Goal: Task Accomplishment & Management: Complete application form

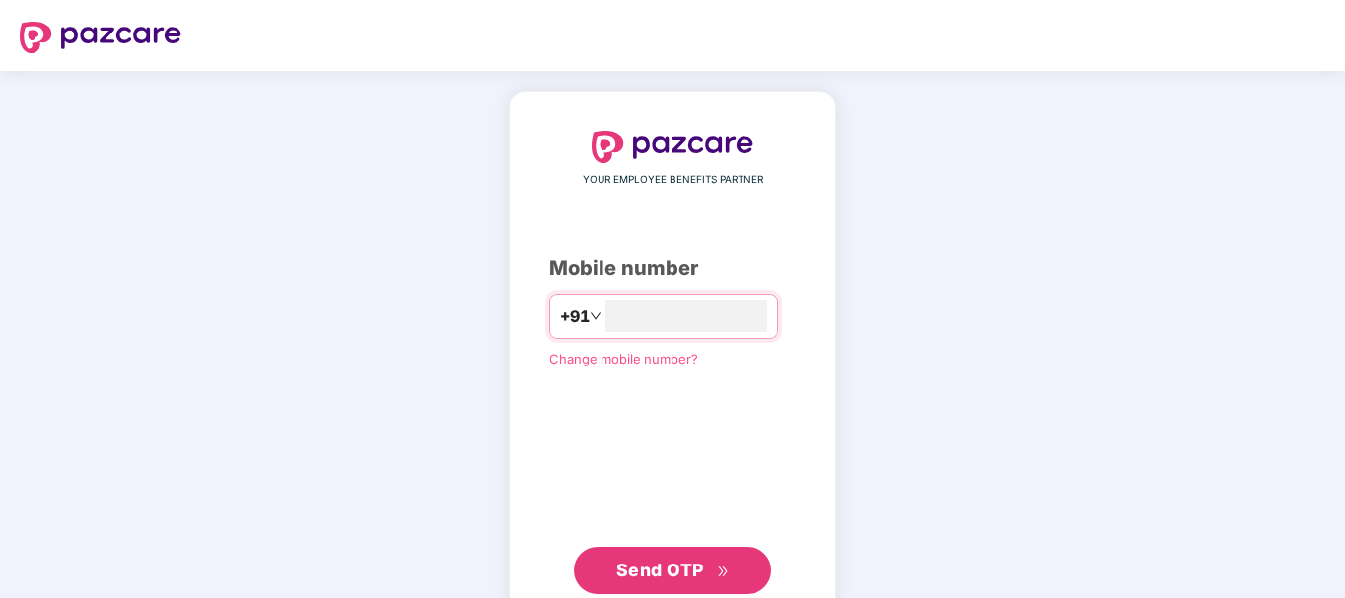
type input "**********"
click at [640, 572] on span "Send OTP" at bounding box center [660, 570] width 88 height 21
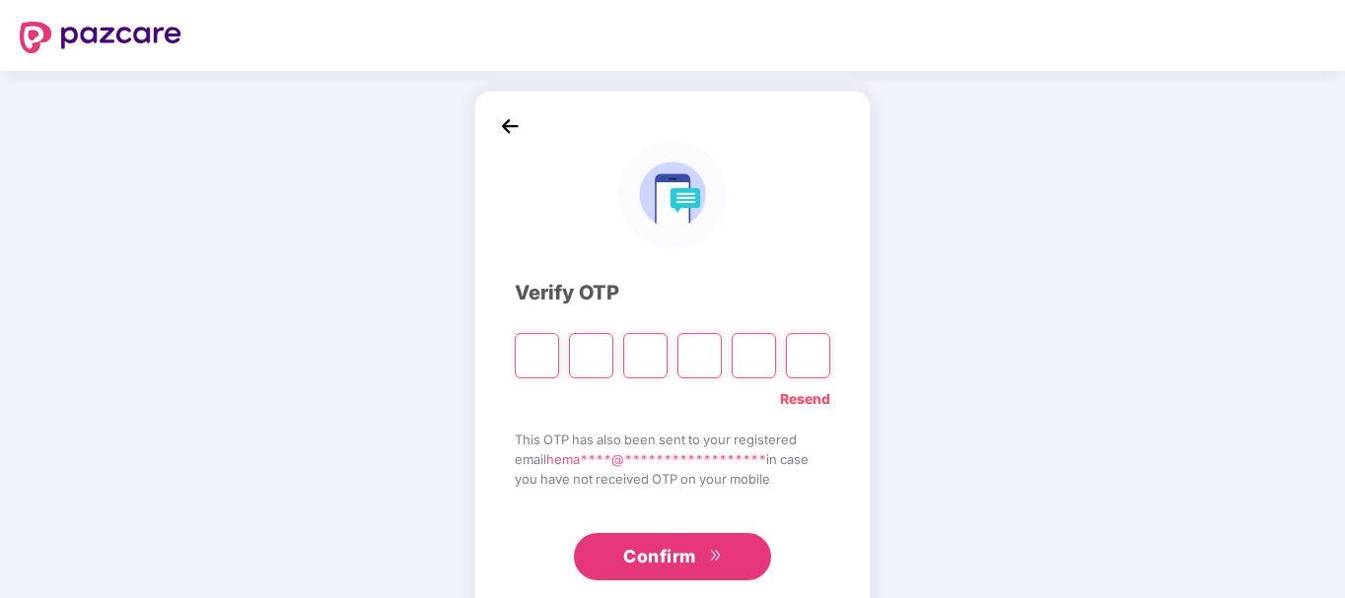
type input "*"
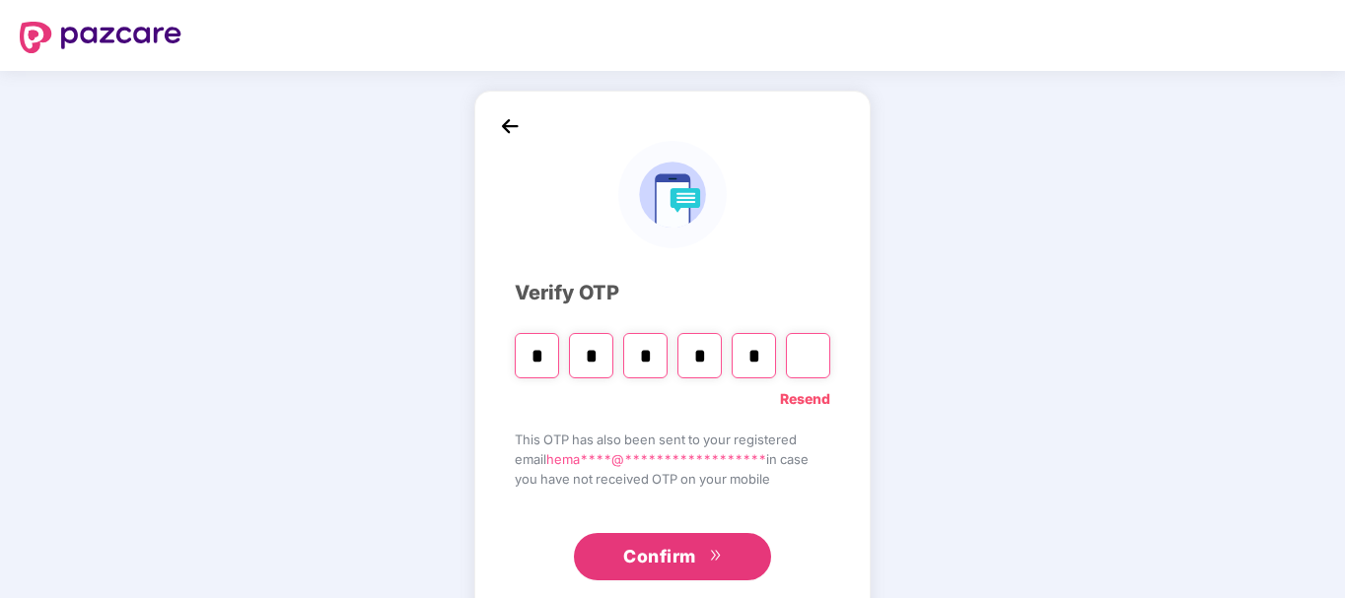
type input "*"
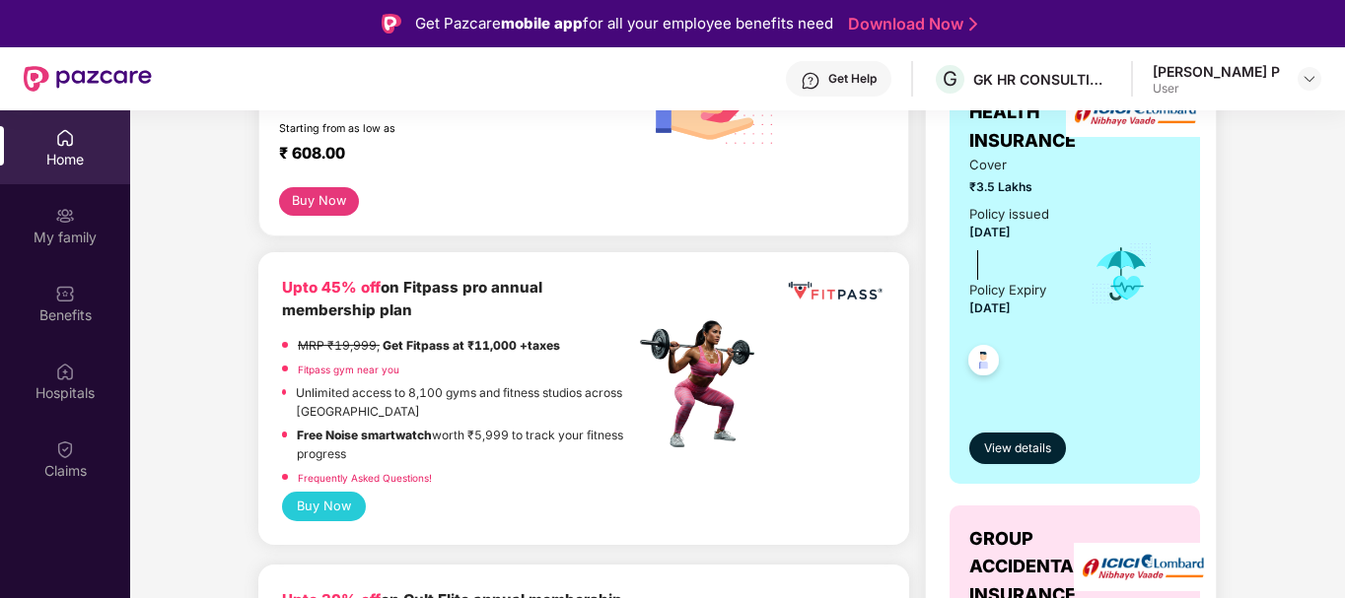
scroll to position [355, 0]
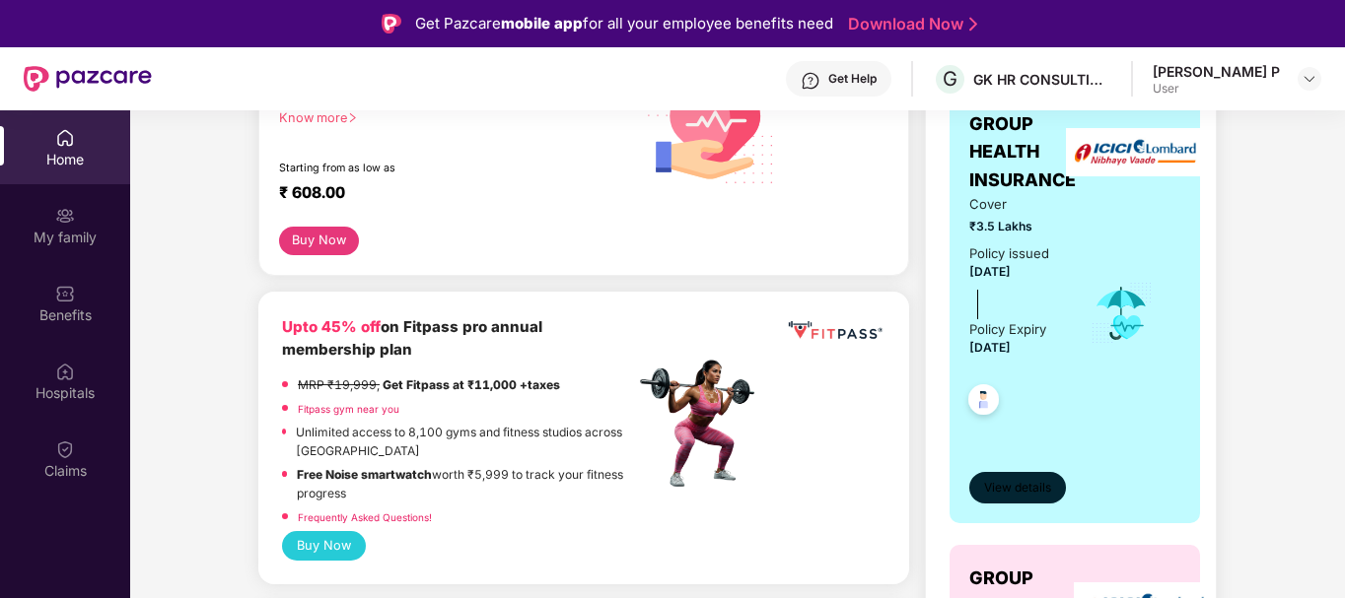
click at [1015, 482] on span "View details" at bounding box center [1017, 488] width 67 height 19
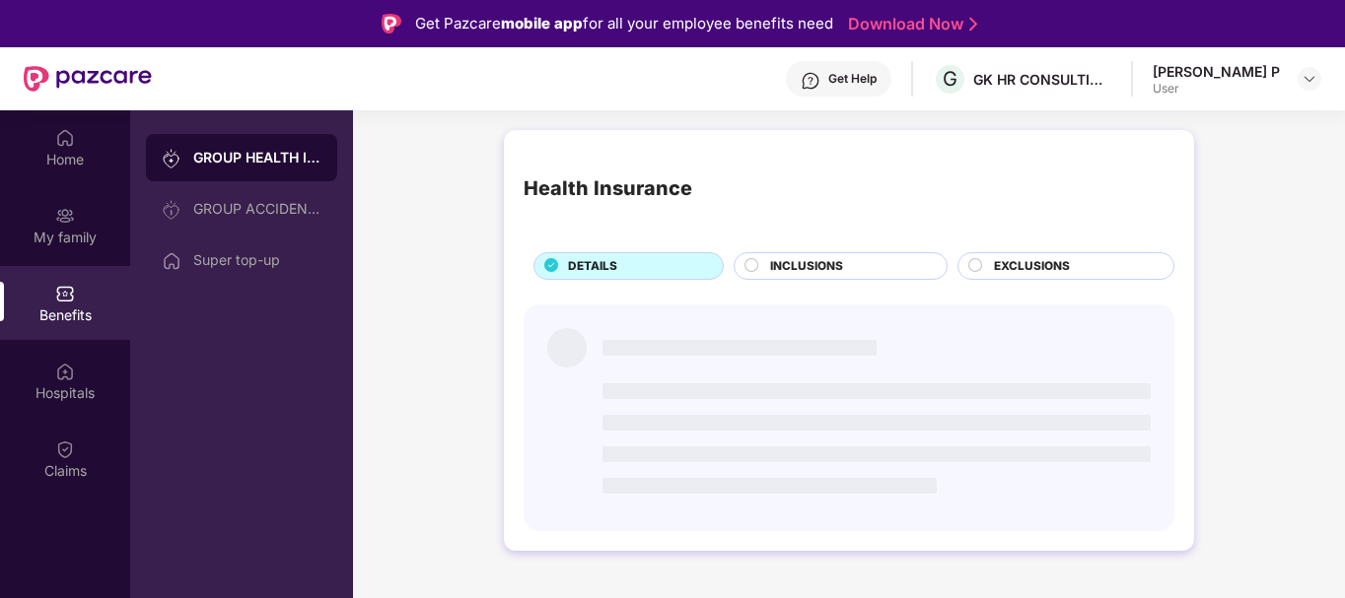
scroll to position [0, 0]
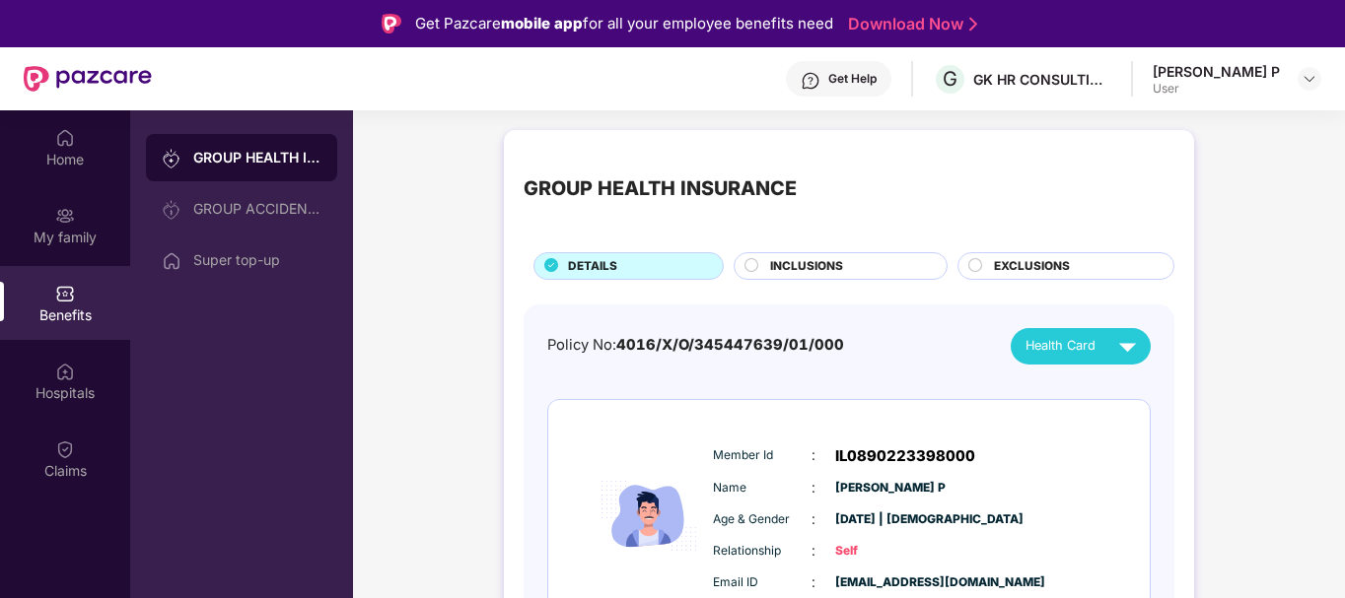
click at [860, 329] on div "Policy No: 4016/X/O/345447639/01/000 Health Card" at bounding box center [848, 346] width 603 height 36
click at [844, 276] on div "INCLUSIONS" at bounding box center [848, 268] width 176 height 22
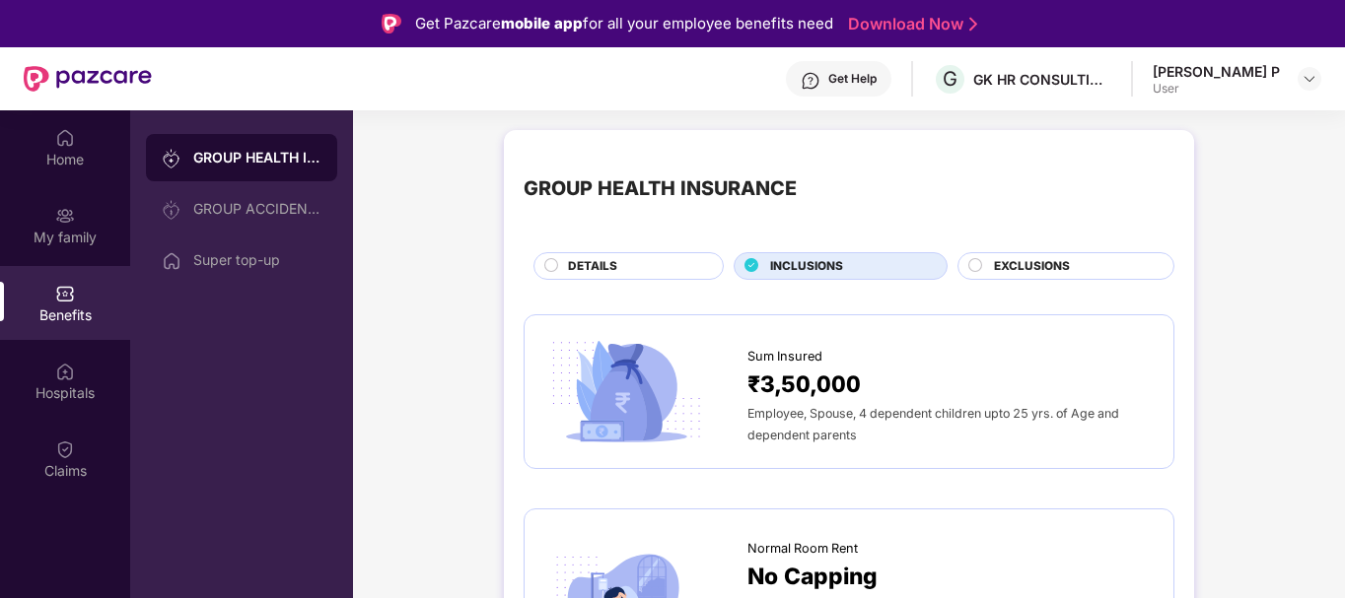
click at [1044, 272] on span "EXCLUSIONS" at bounding box center [1032, 266] width 76 height 19
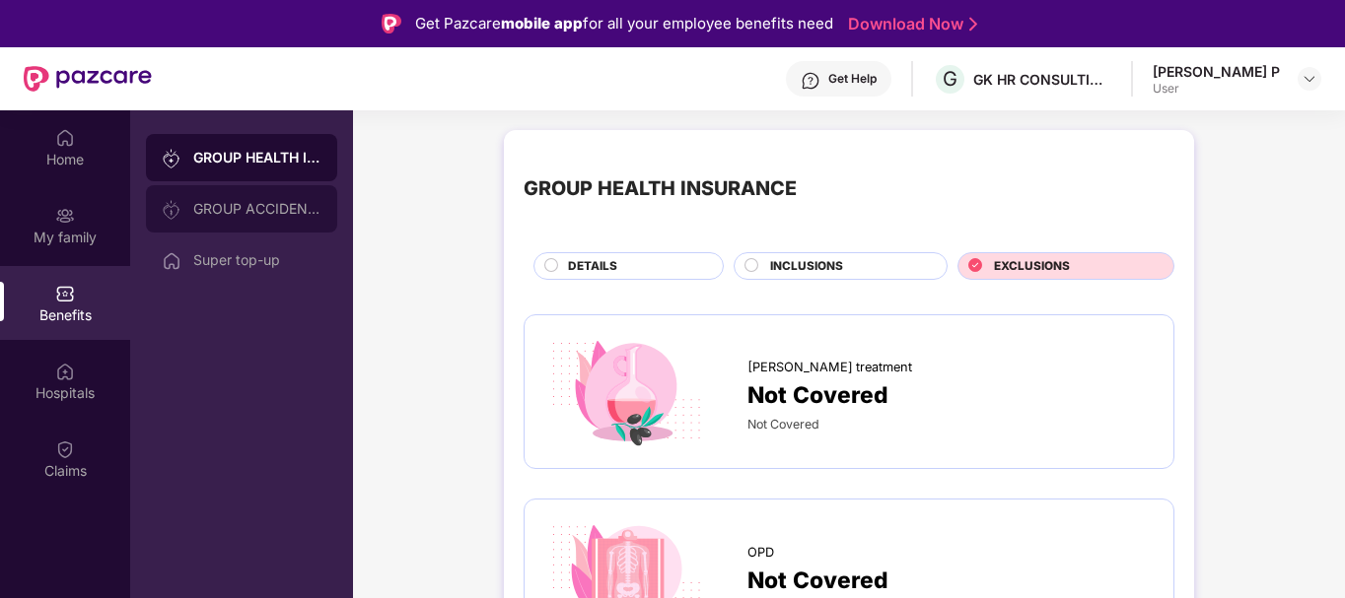
click at [265, 204] on div "GROUP ACCIDENTAL INSURANCE" at bounding box center [257, 209] width 128 height 16
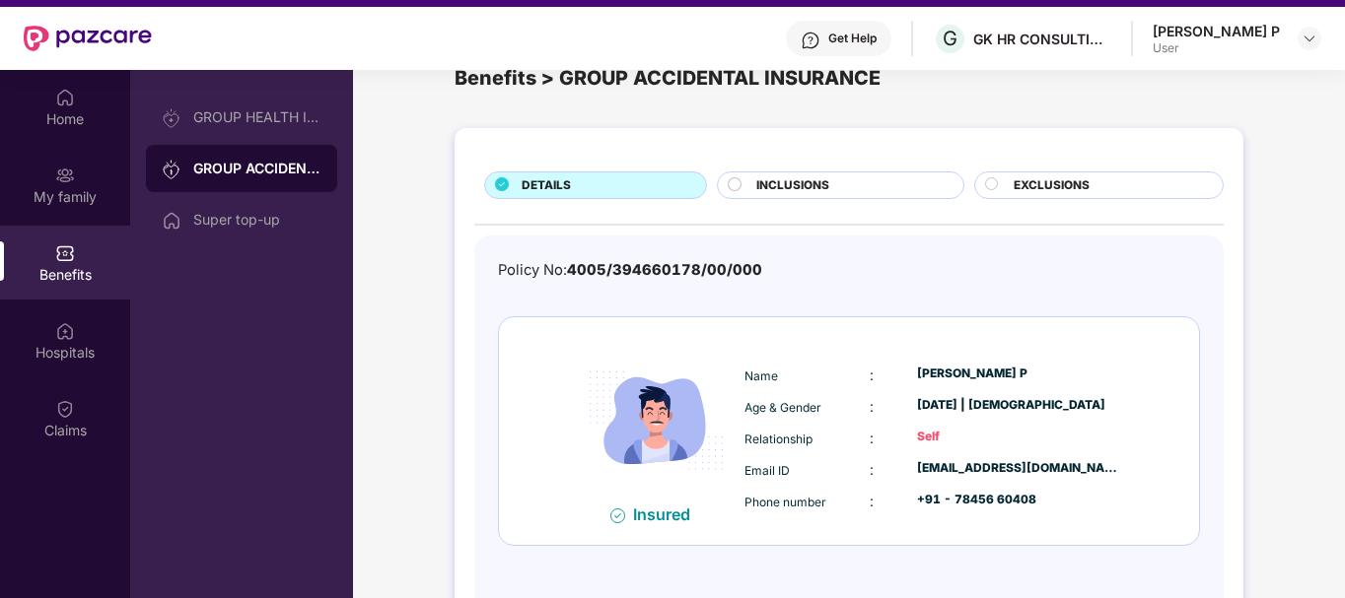
scroll to position [110, 0]
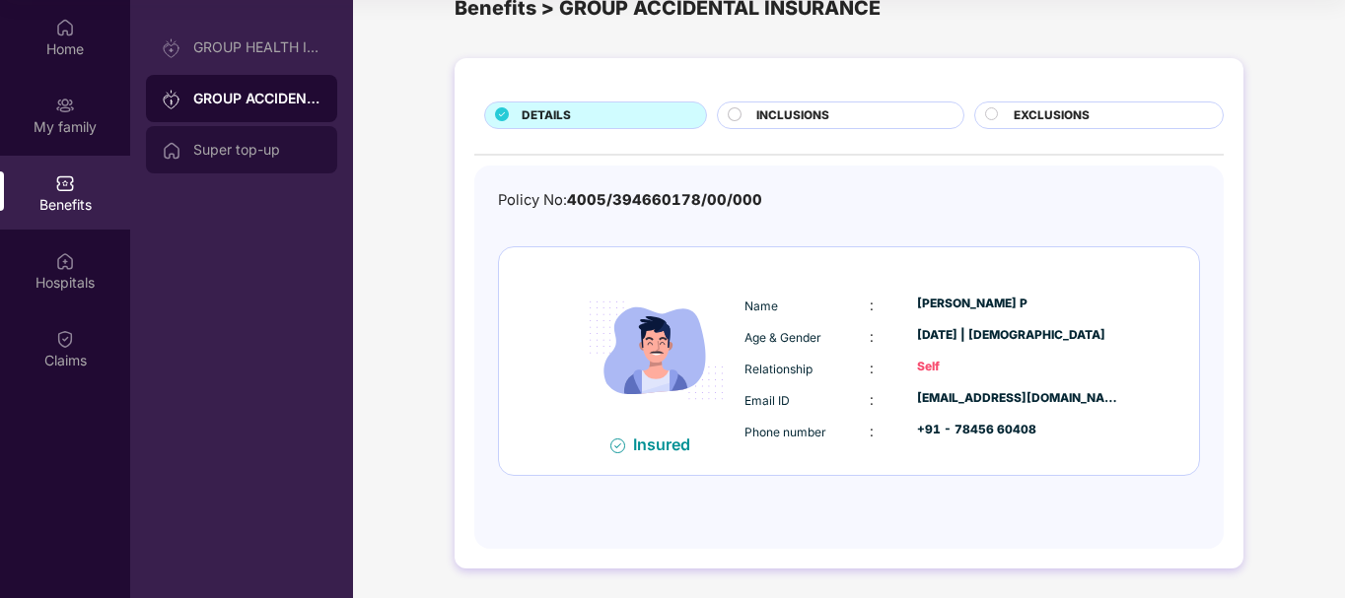
click at [271, 160] on div "Super top-up" at bounding box center [241, 149] width 191 height 47
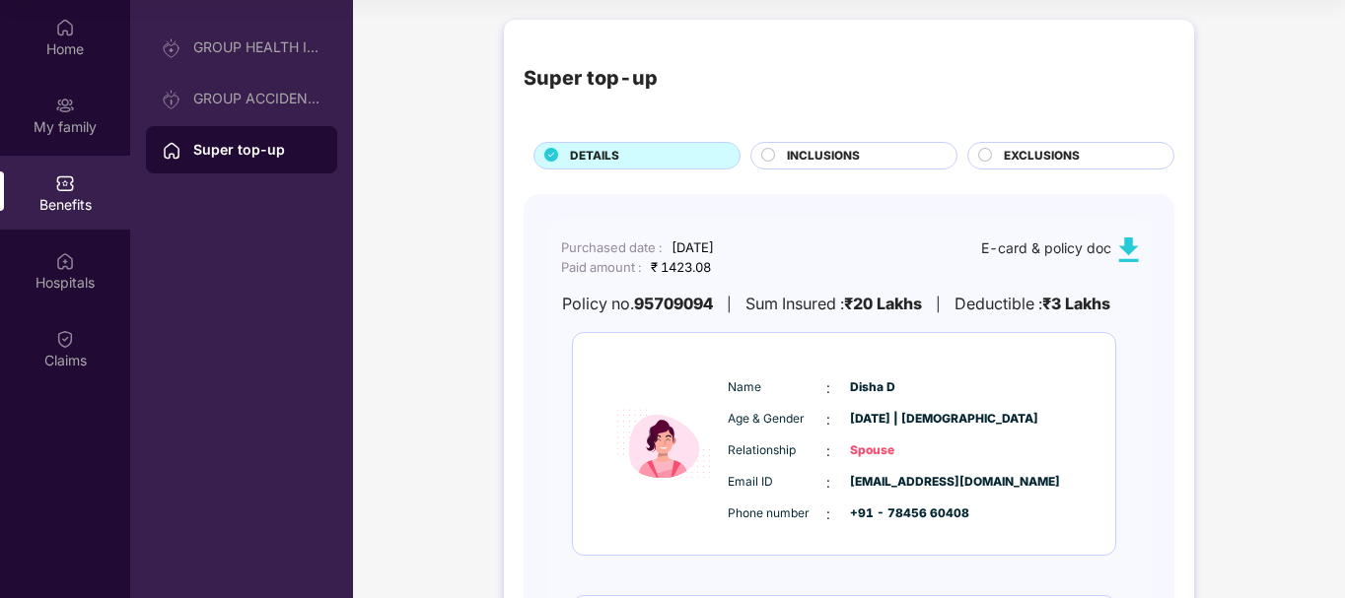
click at [470, 222] on div "Super top-up DETAILS INCLUSIONS EXCLUSIONS Purchased date : [DATE] Paid amount …" at bounding box center [849, 477] width 992 height 935
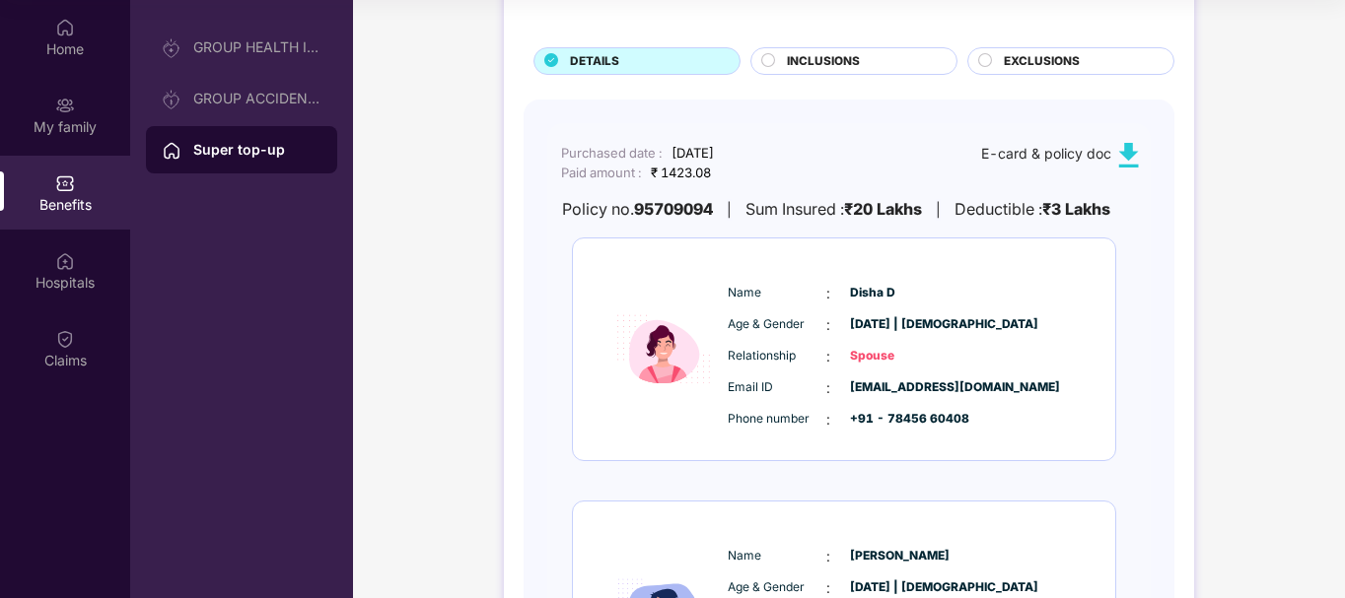
scroll to position [16, 0]
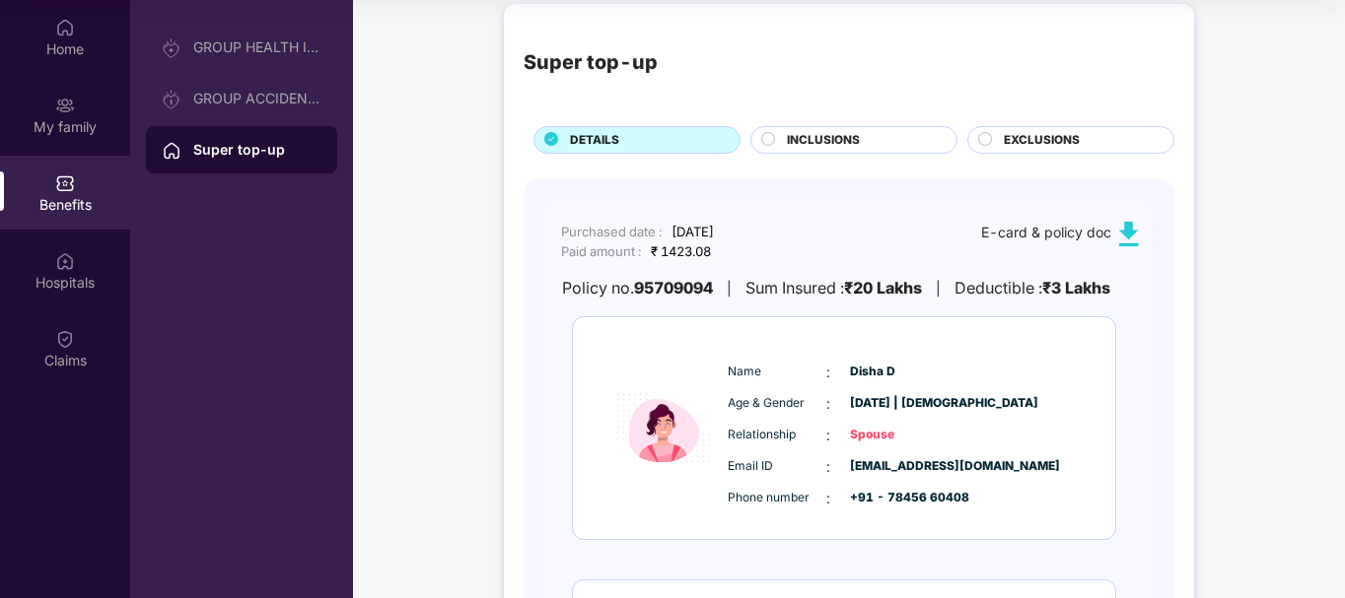
click at [1119, 222] on img at bounding box center [1128, 234] width 25 height 25
click at [82, 134] on div "My family" at bounding box center [65, 127] width 130 height 20
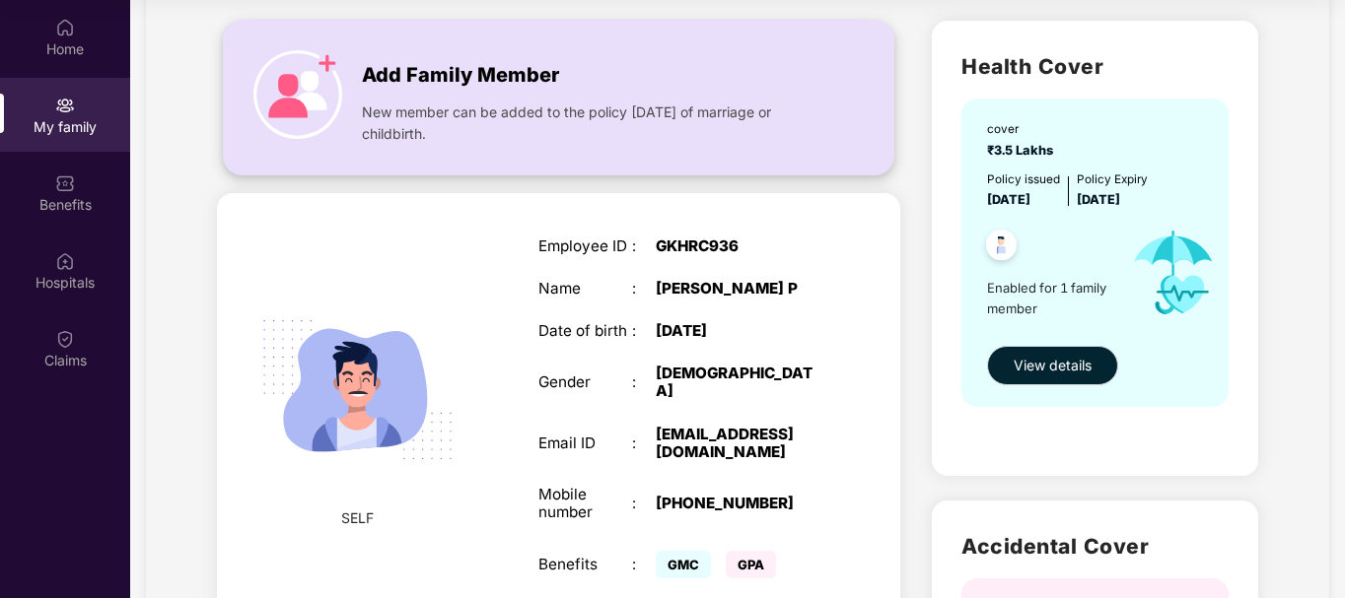
scroll to position [79, 0]
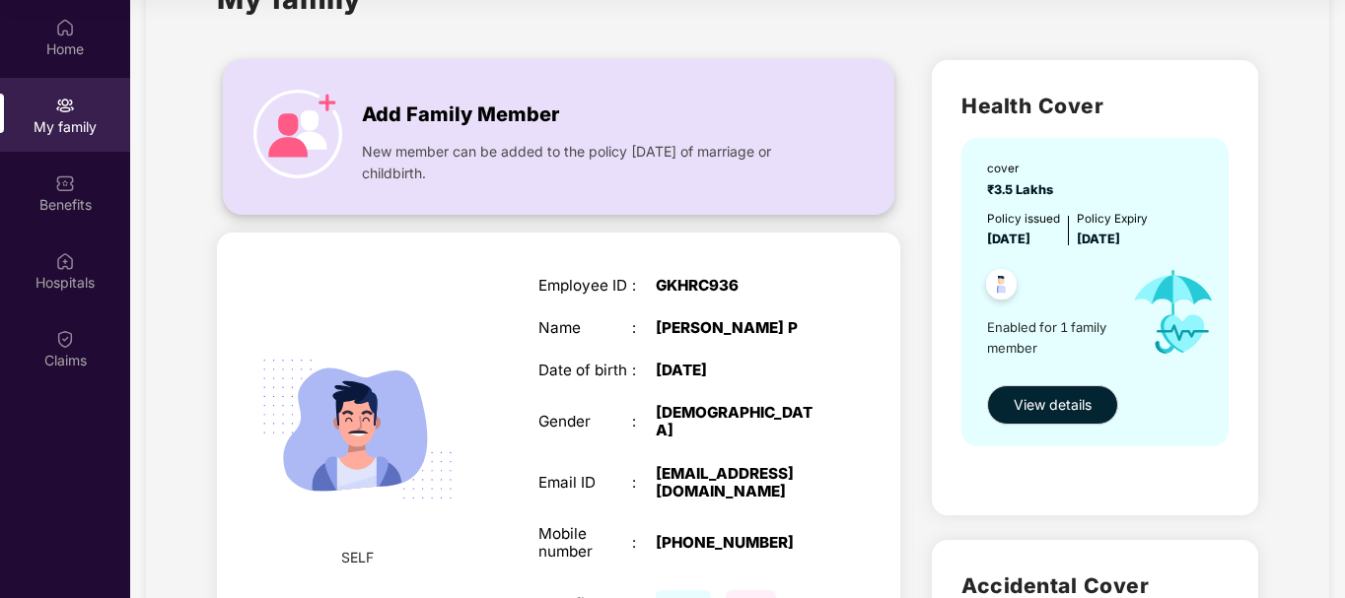
click at [556, 157] on span "New member can be added to the policy [DATE] of marriage or childbirth." at bounding box center [590, 162] width 457 height 43
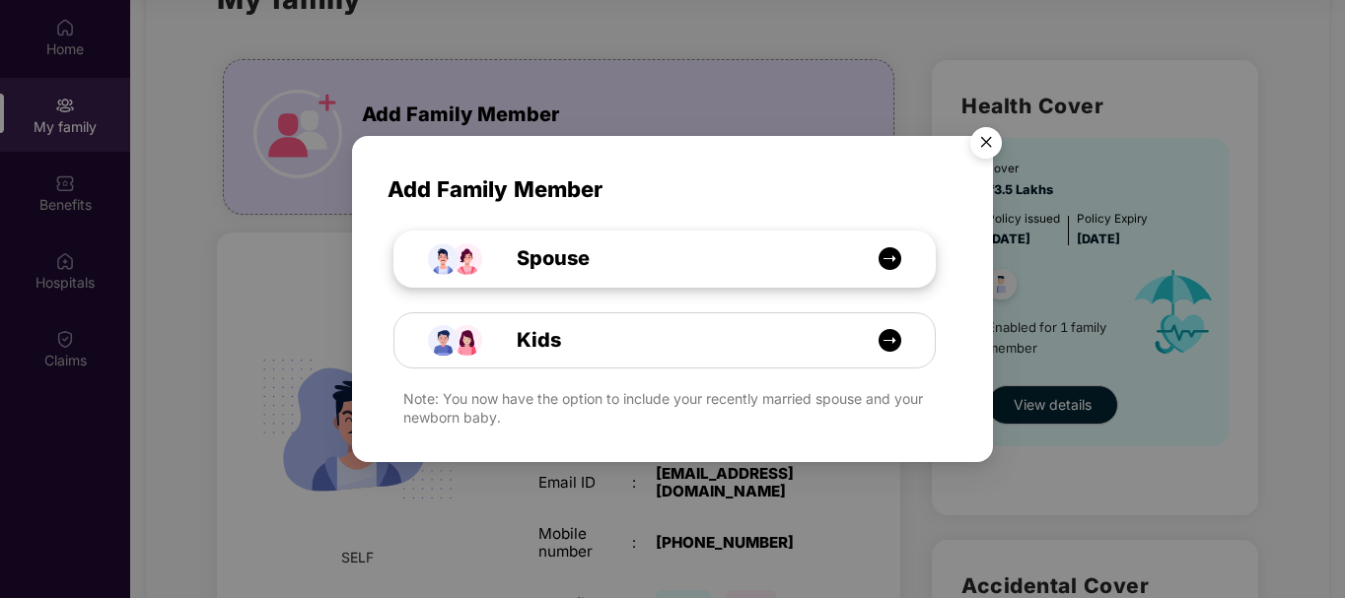
click at [644, 255] on div "Spouse" at bounding box center [674, 259] width 405 height 31
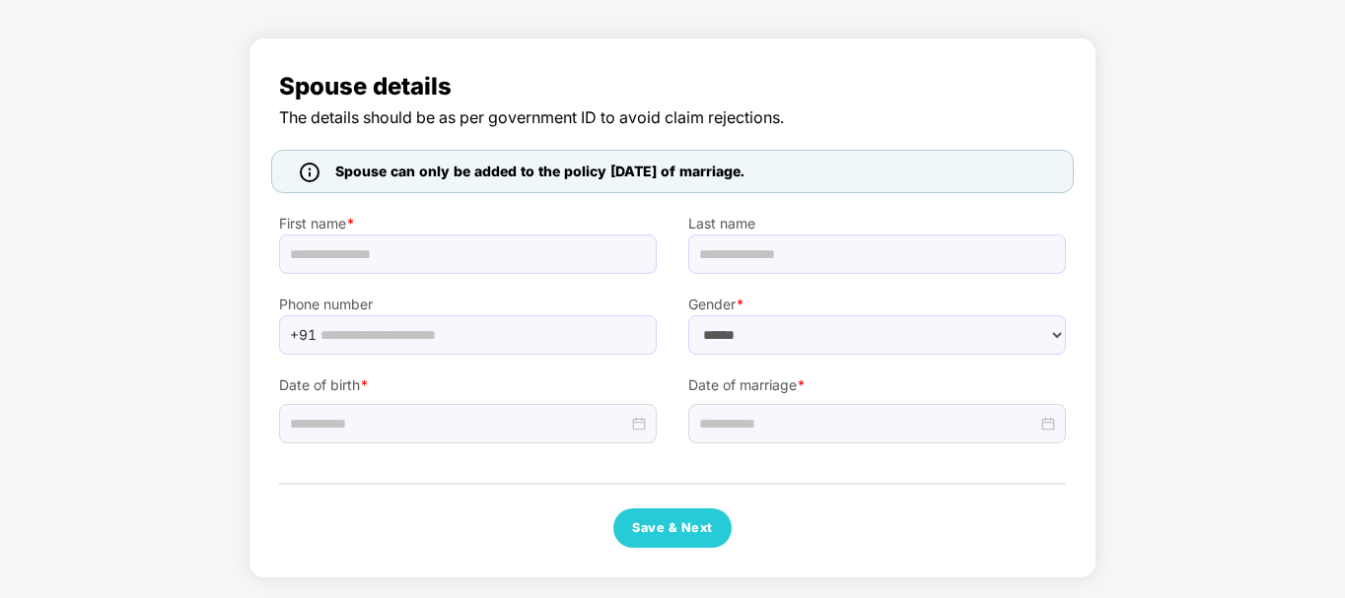
scroll to position [93, 0]
click at [482, 258] on input "text" at bounding box center [468, 254] width 378 height 39
type input "*****"
click at [405, 344] on input "text" at bounding box center [482, 335] width 324 height 30
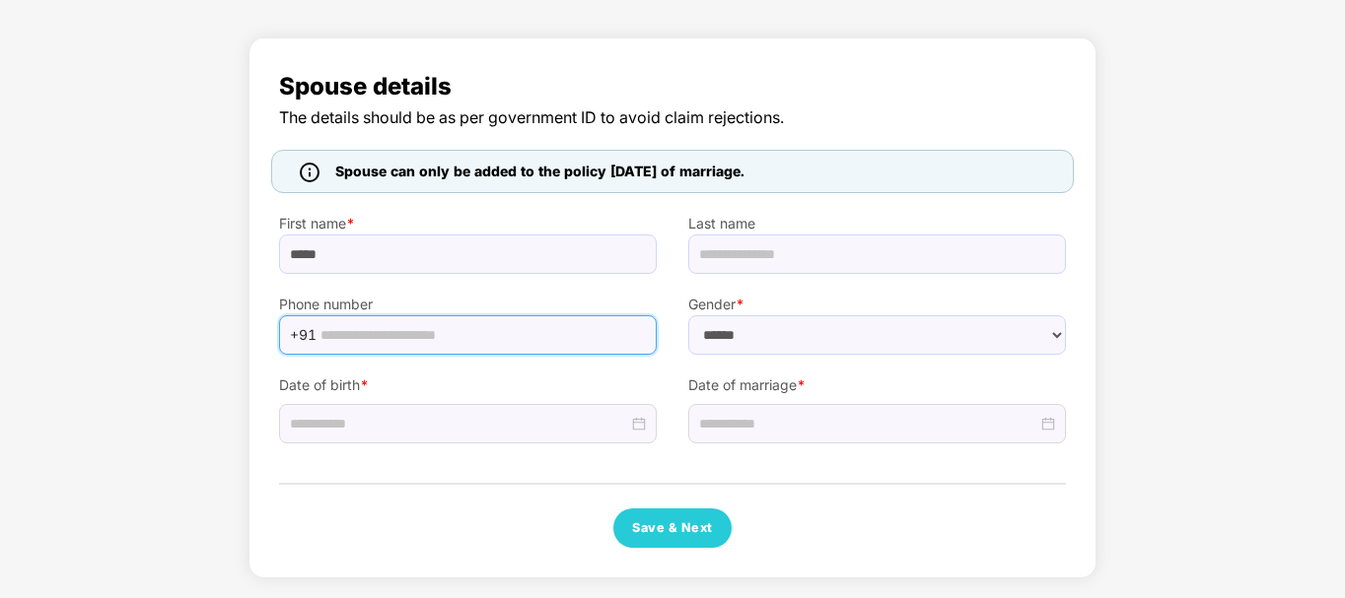
type input "**********"
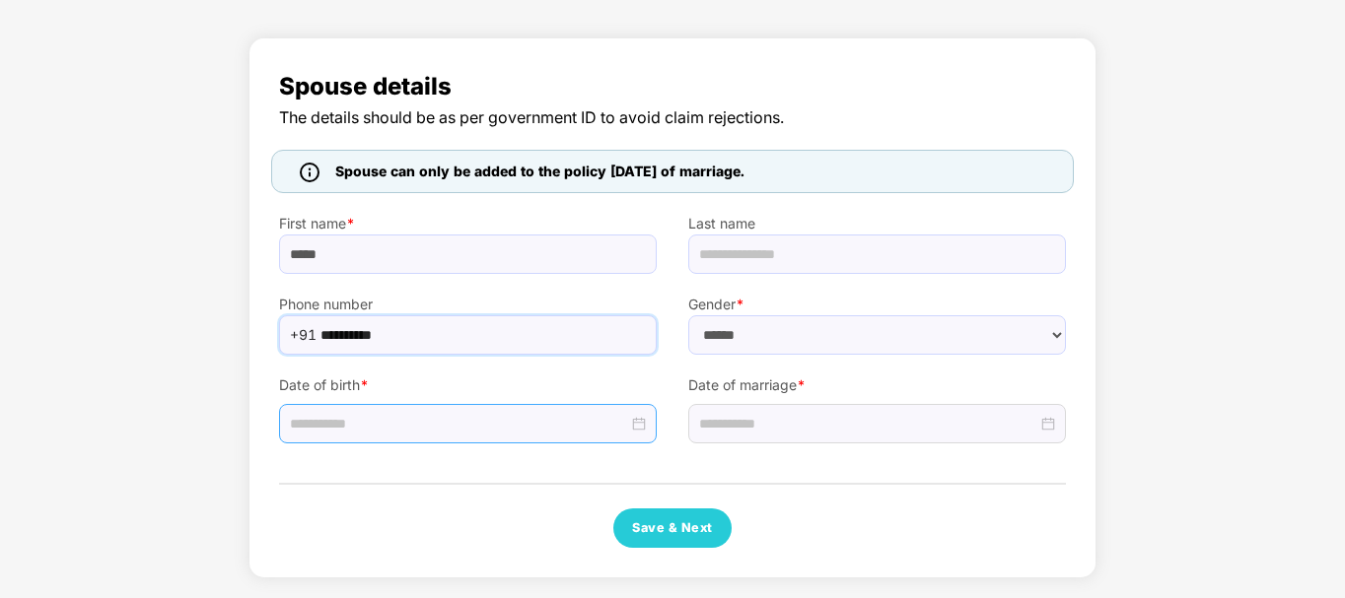
click at [442, 420] on input at bounding box center [459, 424] width 338 height 22
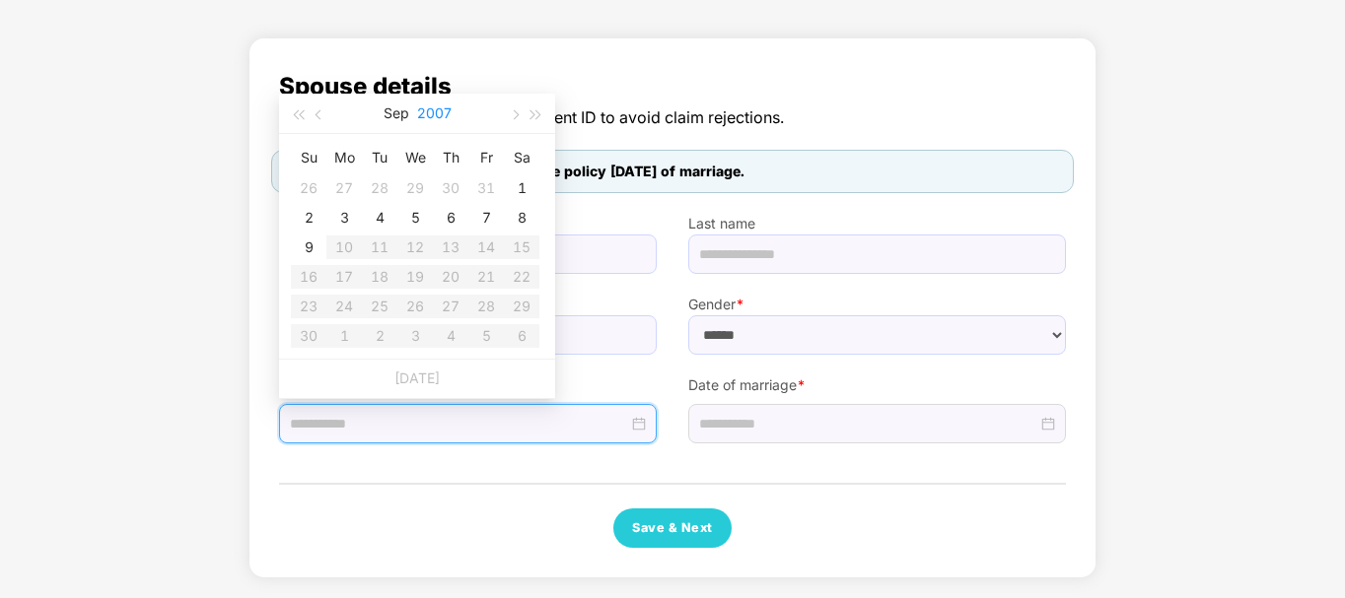
type input "**********"
click at [432, 106] on button "2007" at bounding box center [434, 113] width 35 height 39
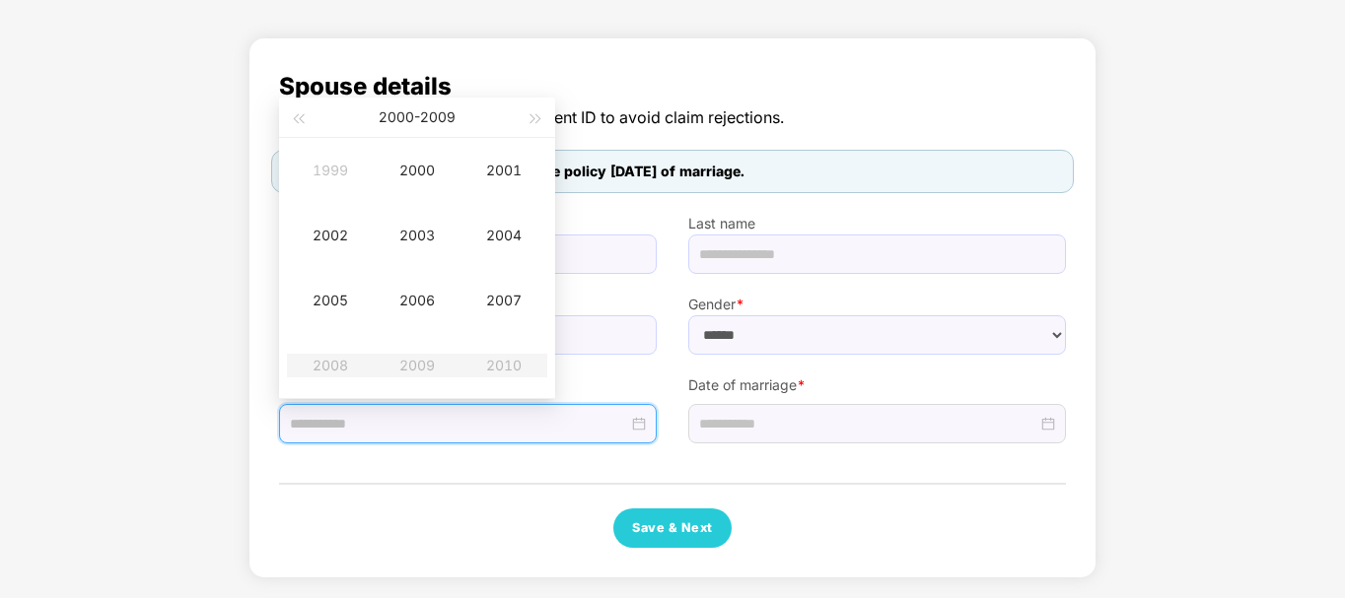
type input "**********"
click at [303, 116] on span "button" at bounding box center [298, 119] width 10 height 10
type input "**********"
click at [499, 236] on div "1994" at bounding box center [503, 236] width 59 height 24
type input "**********"
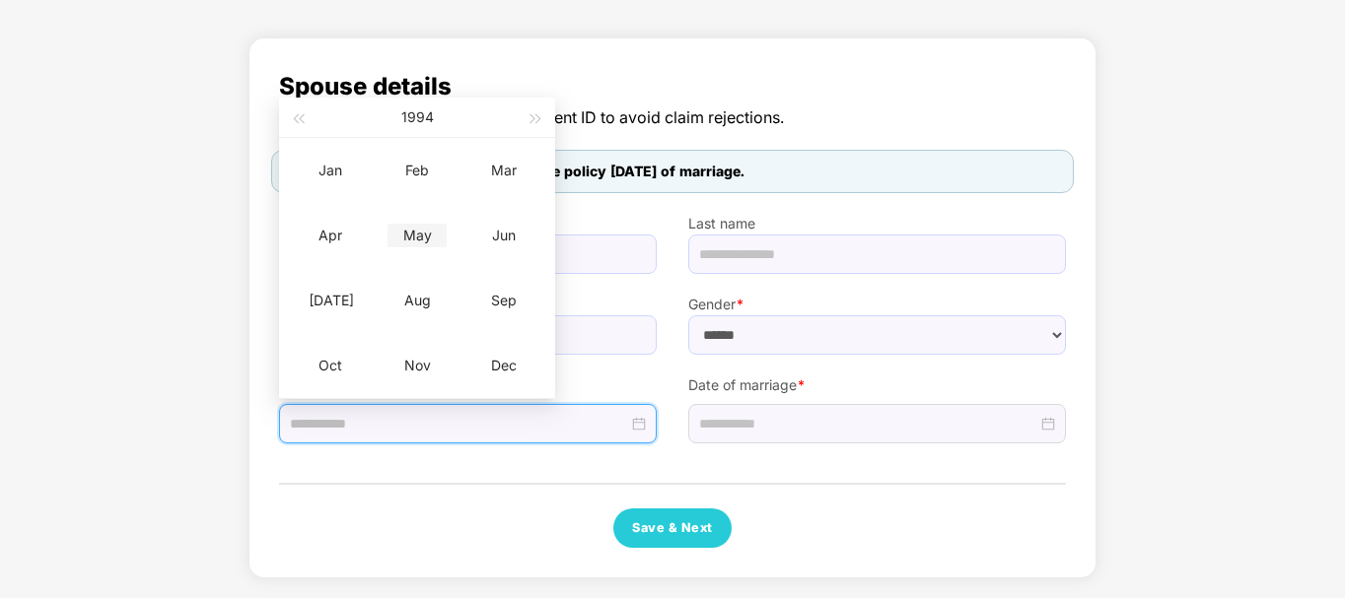
click at [411, 234] on div "May" at bounding box center [416, 236] width 59 height 24
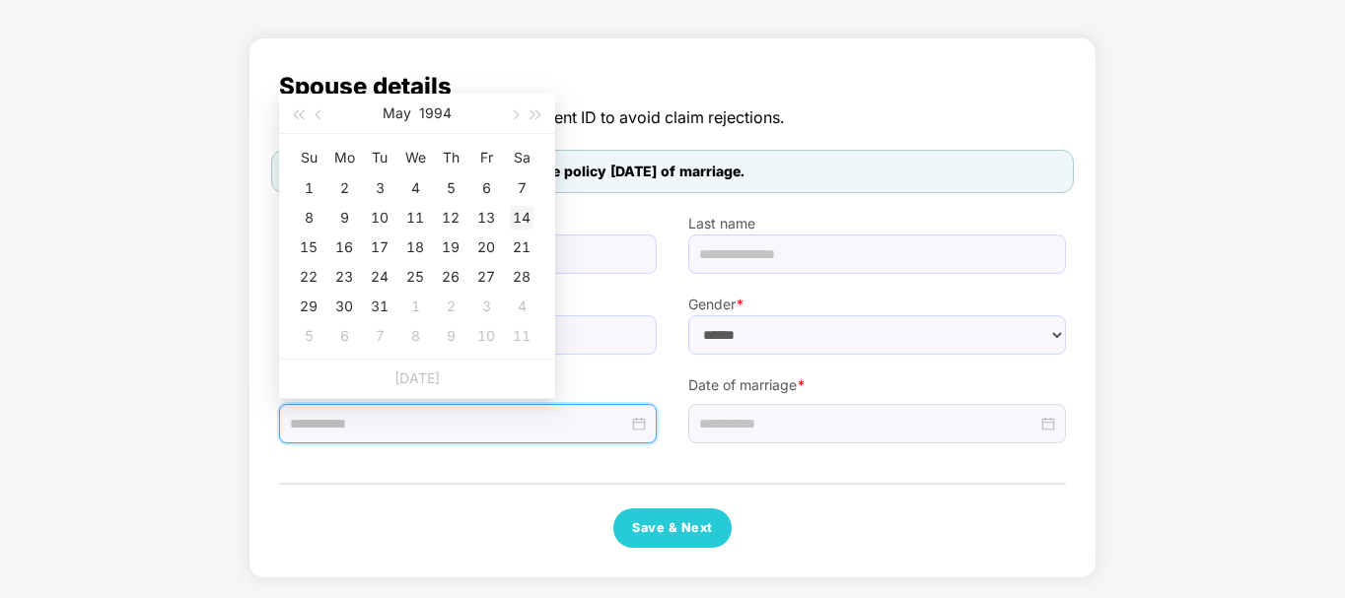
type input "**********"
click at [529, 215] on div "14" at bounding box center [522, 218] width 24 height 24
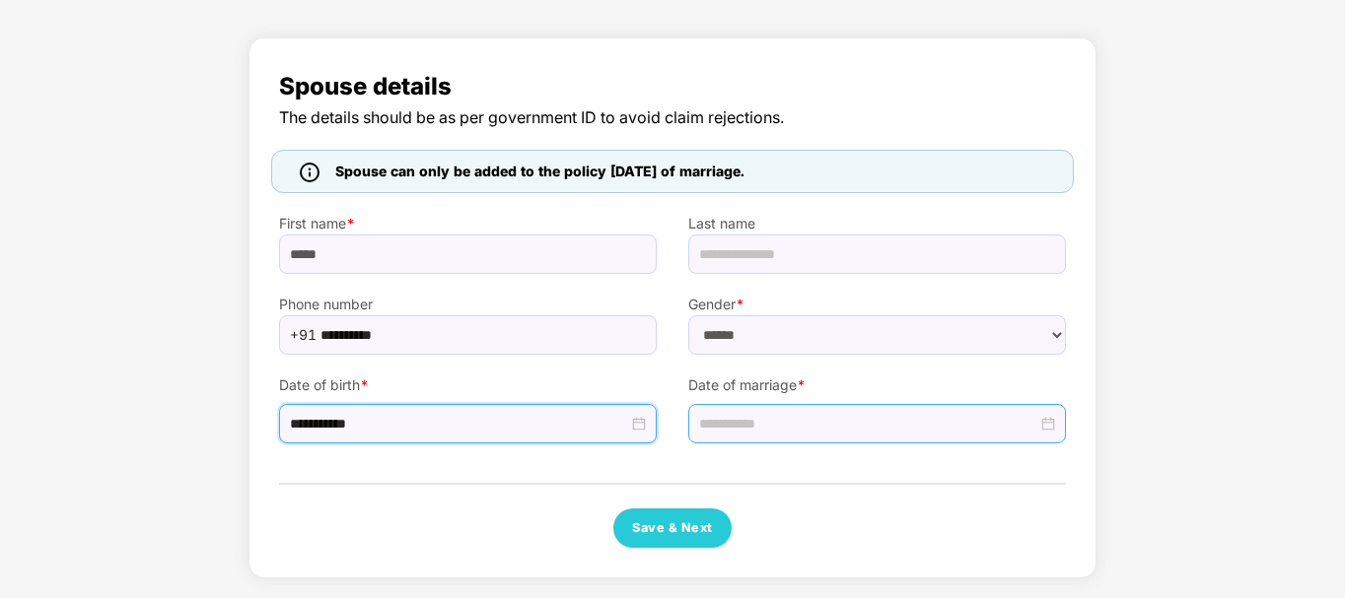
click at [791, 418] on input at bounding box center [868, 424] width 338 height 22
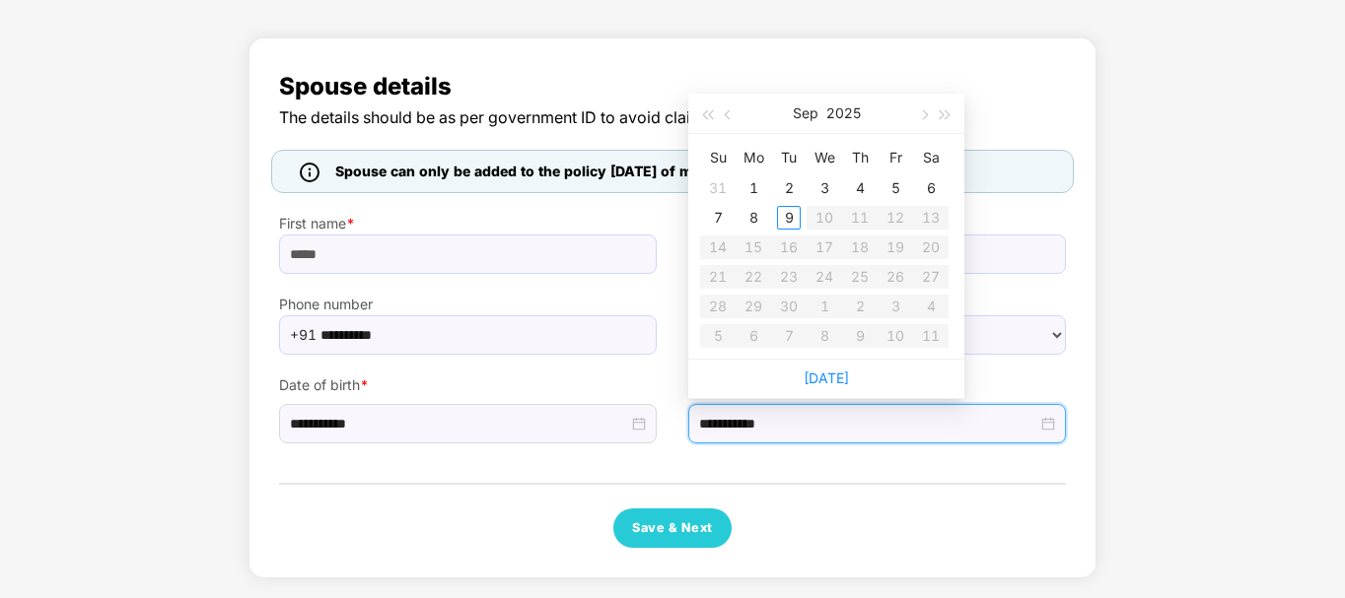
type input "**********"
click at [859, 113] on button "2025" at bounding box center [843, 113] width 35 height 39
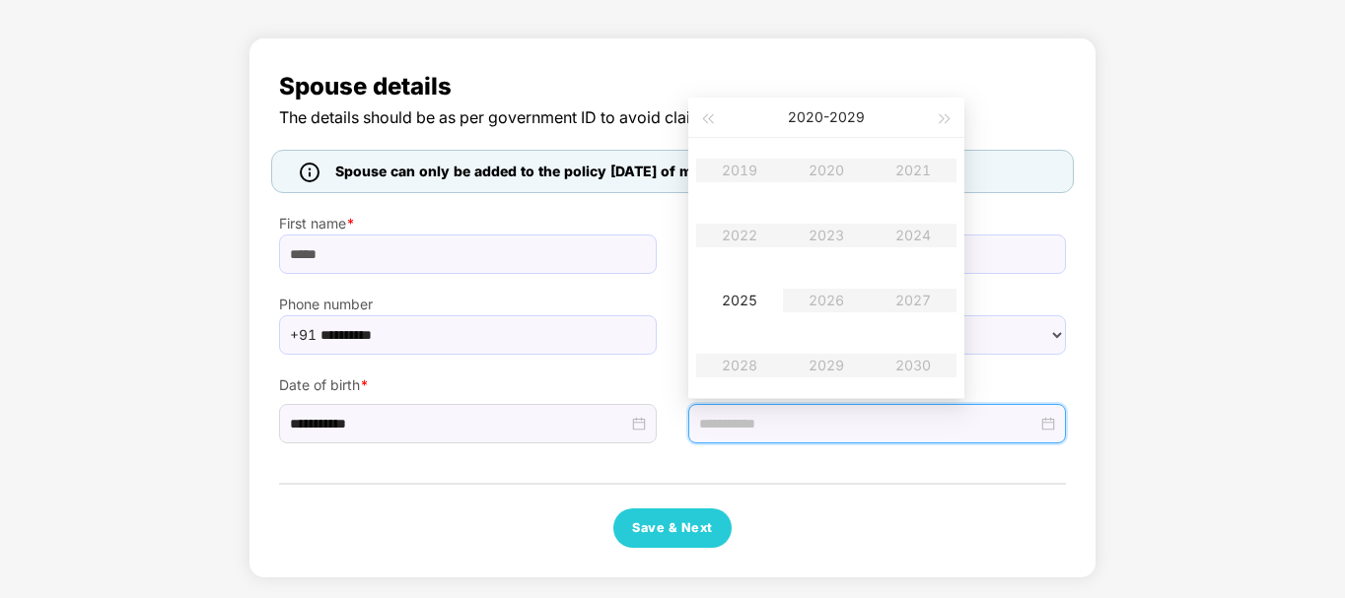
click at [745, 234] on table "2019 2020 2021 2022 2023 2024 2025 2026 2027 2028 2029 2030" at bounding box center [826, 268] width 260 height 260
click at [798, 541] on div "Save & Next" at bounding box center [672, 528] width 787 height 39
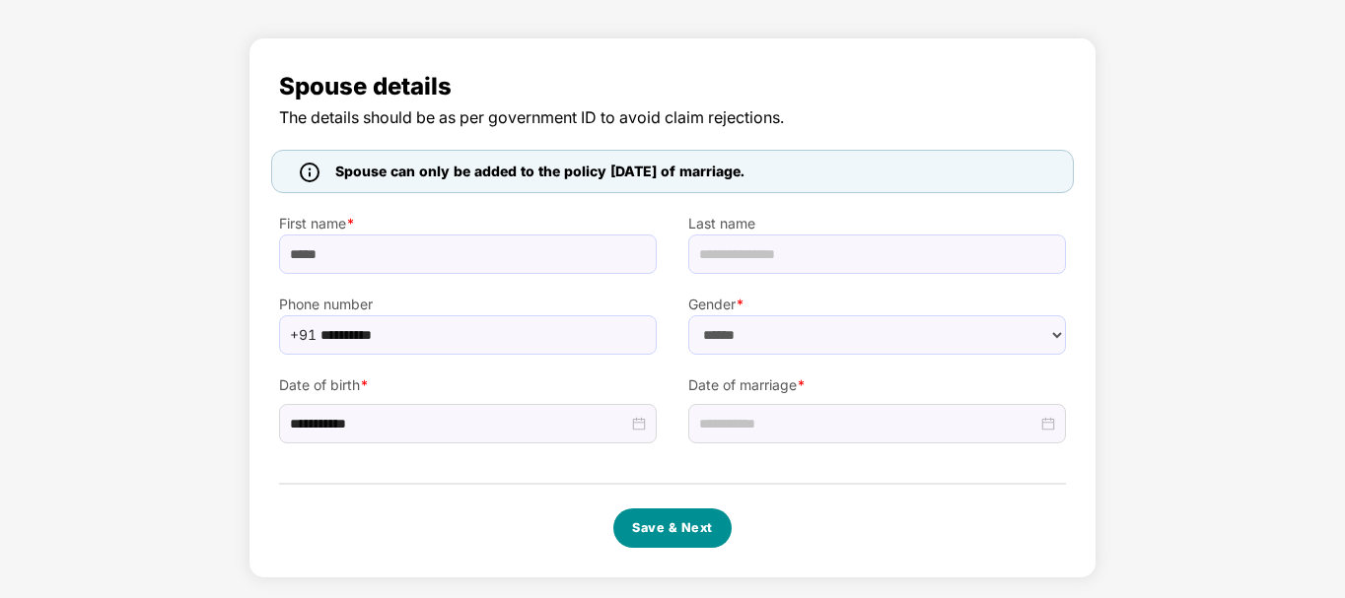
click at [702, 520] on button "Save & Next" at bounding box center [672, 528] width 118 height 39
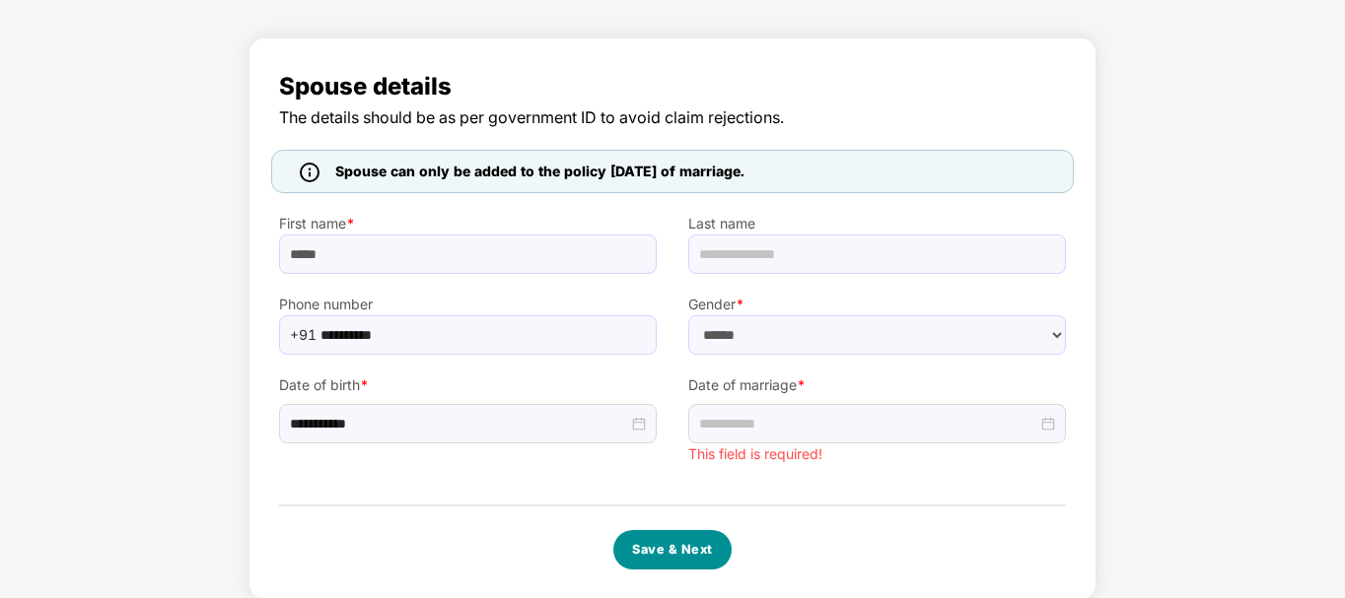
scroll to position [114, 0]
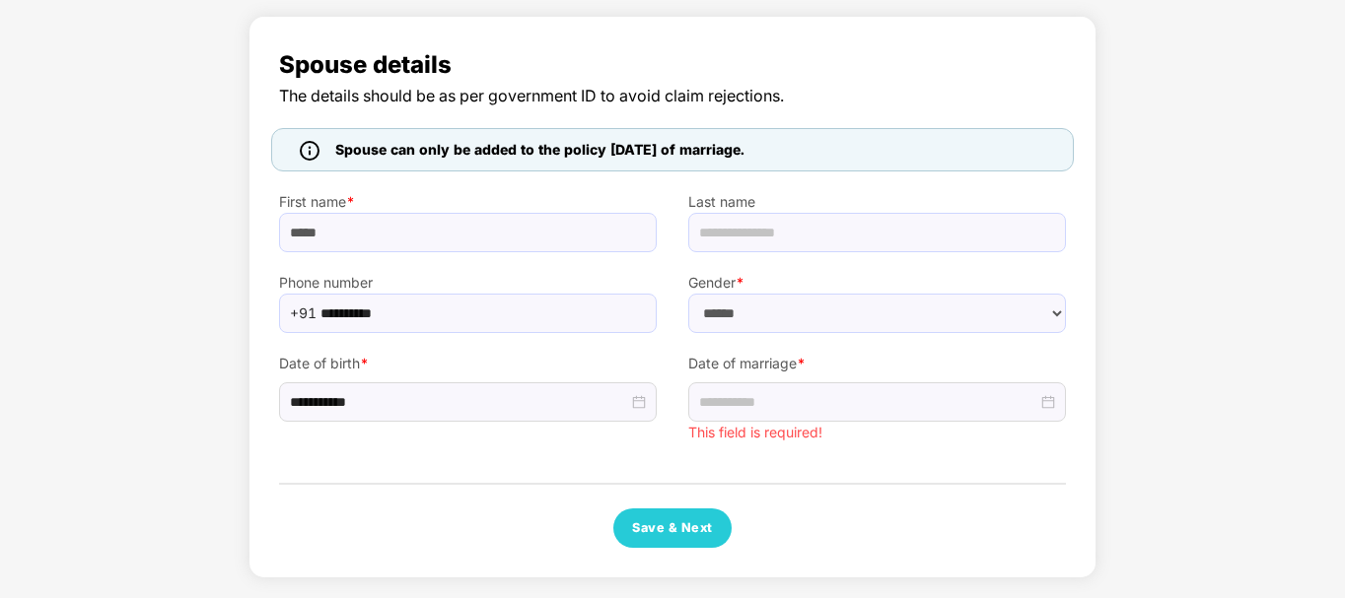
scroll to position [110, 0]
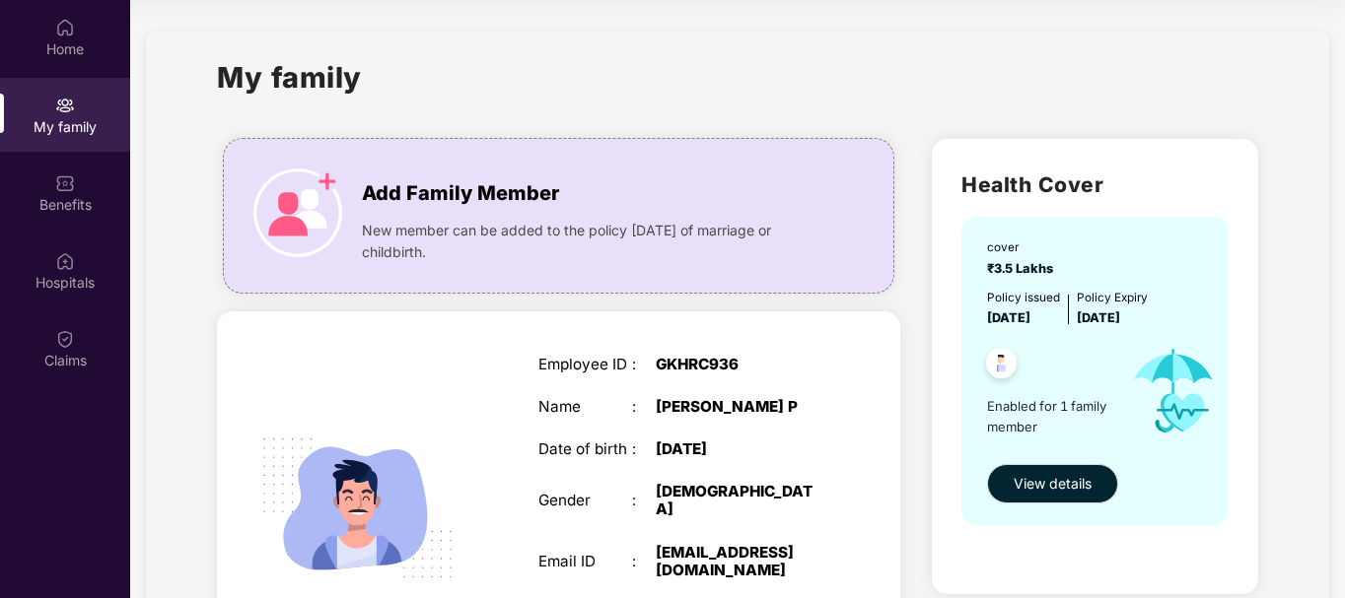
click at [190, 252] on div "My family Add Family Member New member can be added to the policy [DATE] of mar…" at bounding box center [737, 577] width 1183 height 1090
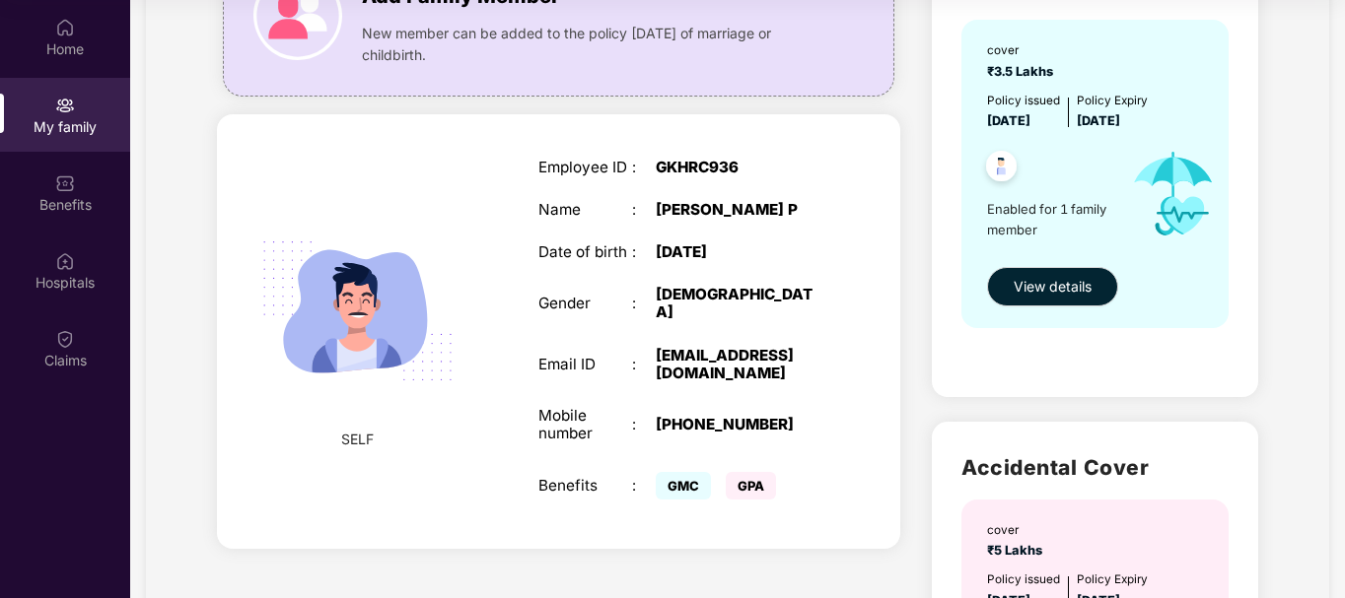
scroll to position [315, 0]
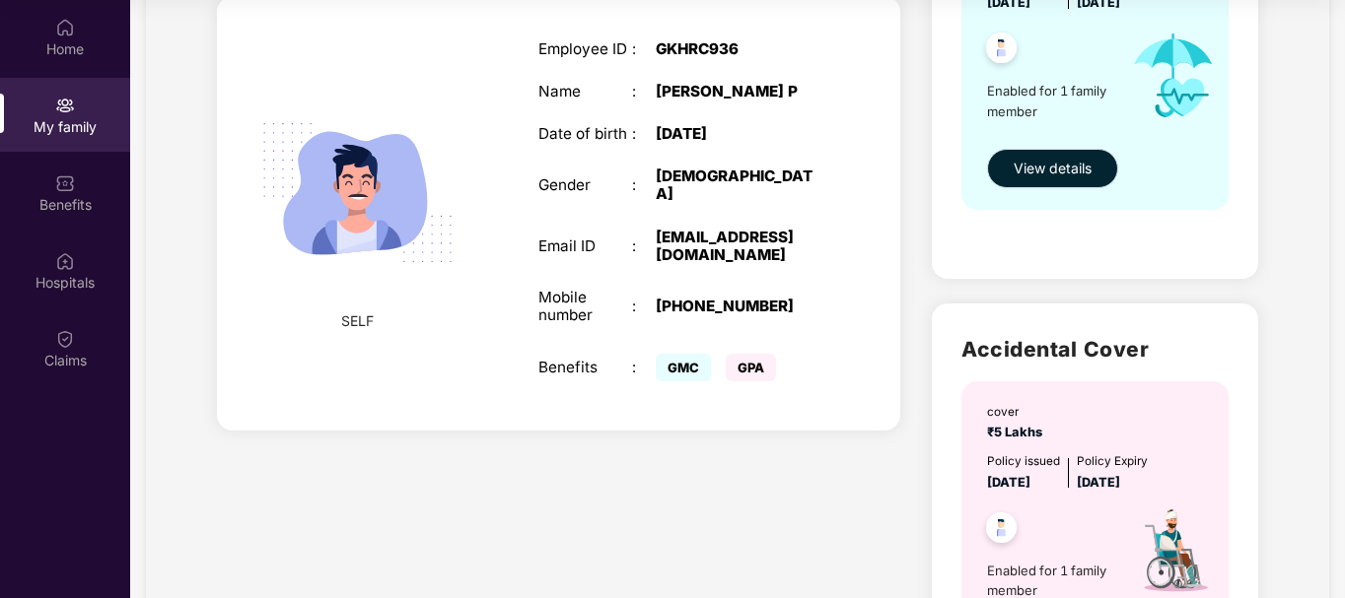
click at [1063, 165] on span "View details" at bounding box center [1053, 169] width 78 height 22
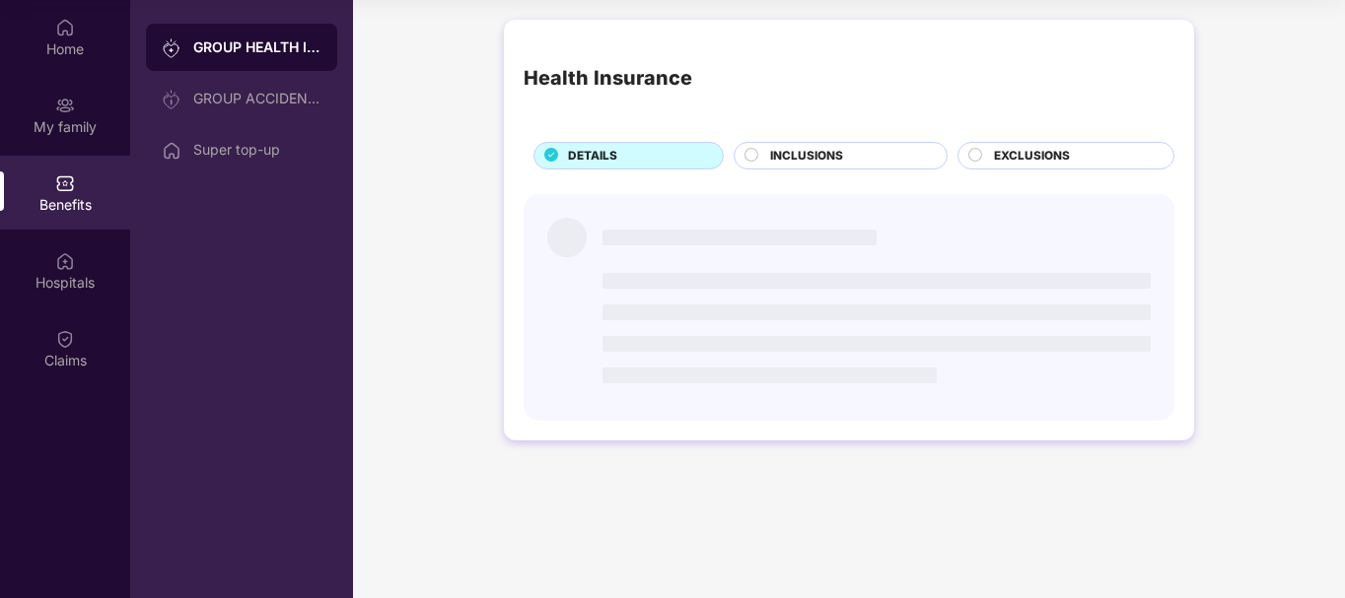
scroll to position [0, 0]
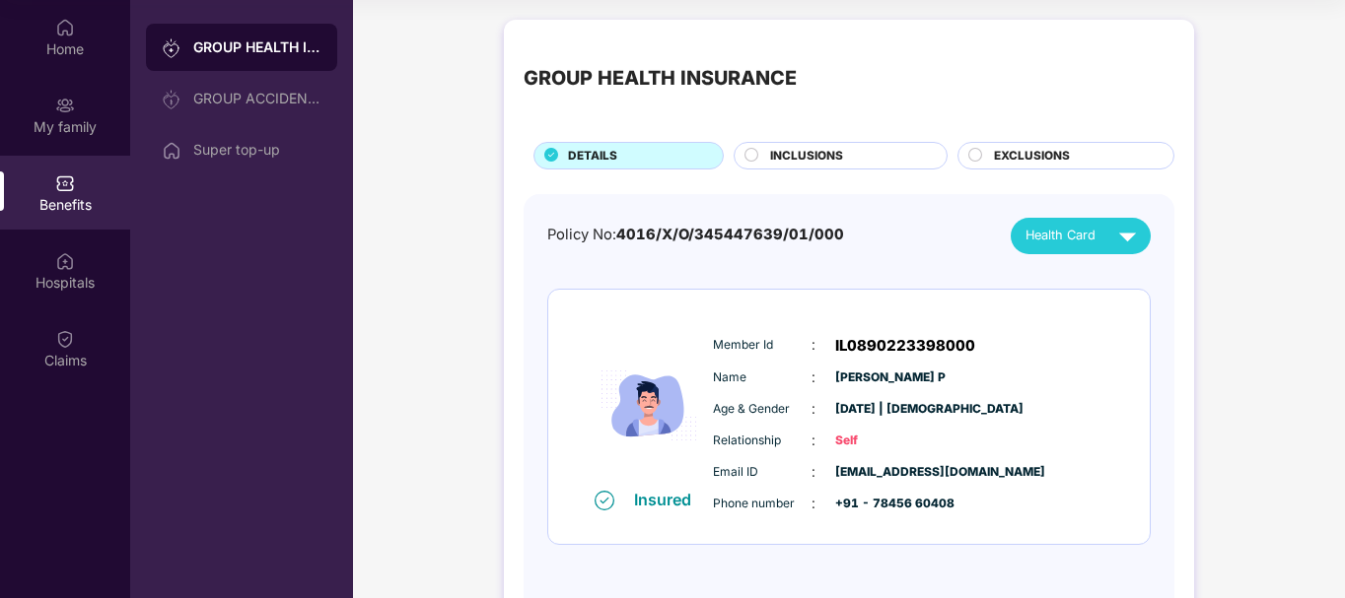
click at [329, 189] on div "GROUP HEALTH INSURANCE GROUP ACCIDENTAL INSURANCE Super top-up" at bounding box center [241, 299] width 223 height 598
click at [56, 180] on img at bounding box center [65, 184] width 20 height 20
click at [57, 130] on div "My family" at bounding box center [65, 127] width 130 height 20
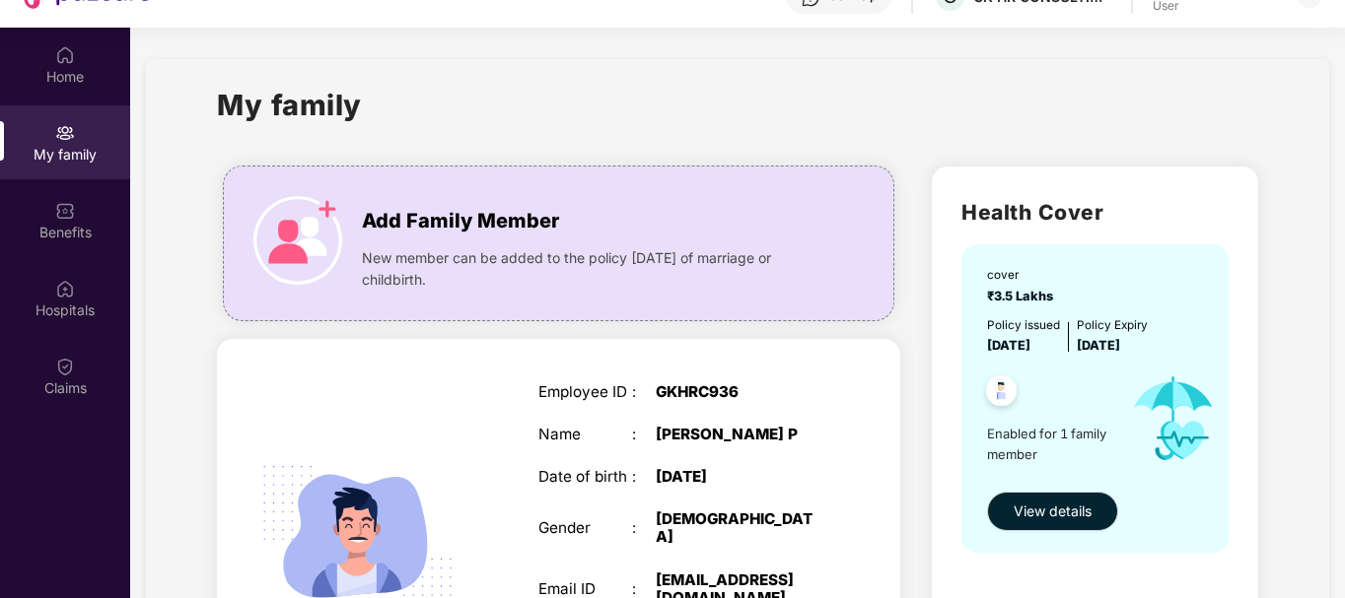
scroll to position [71, 0]
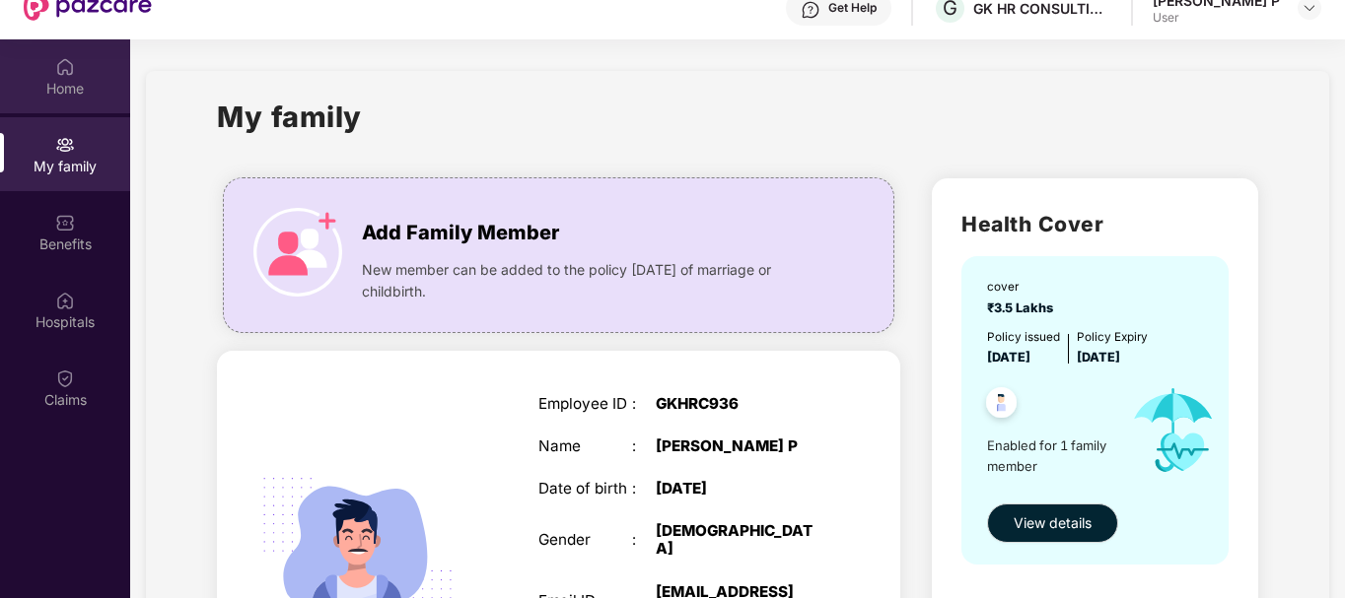
click at [74, 58] on img at bounding box center [65, 67] width 20 height 20
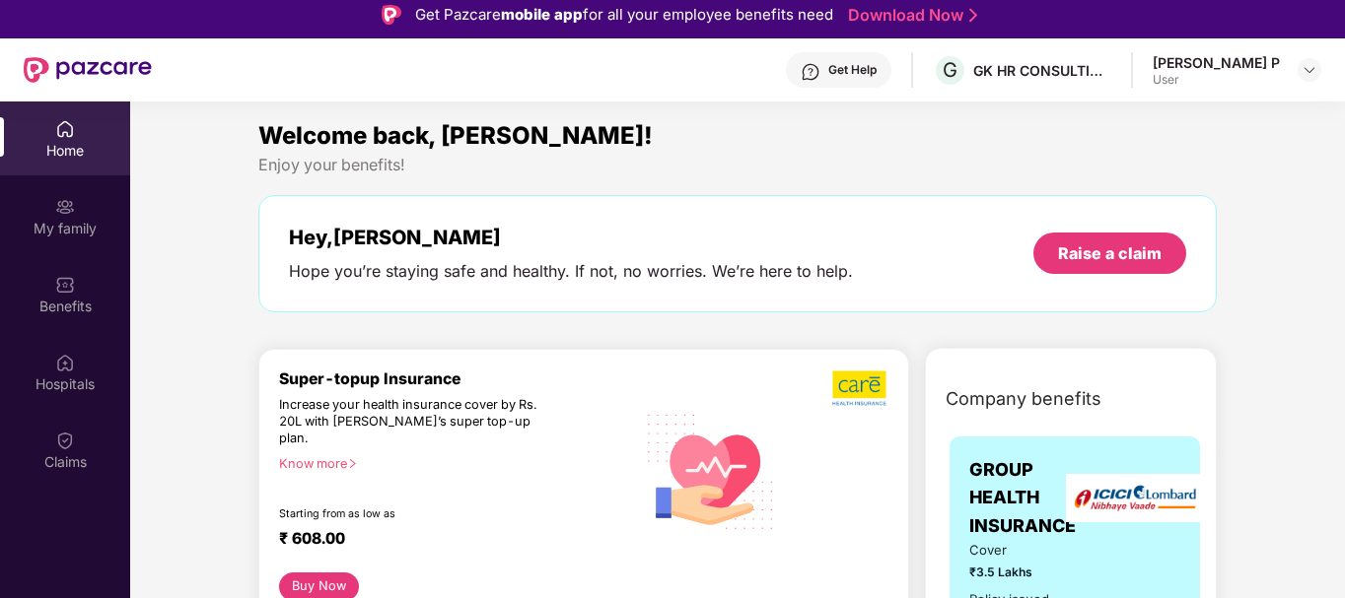
scroll to position [0, 0]
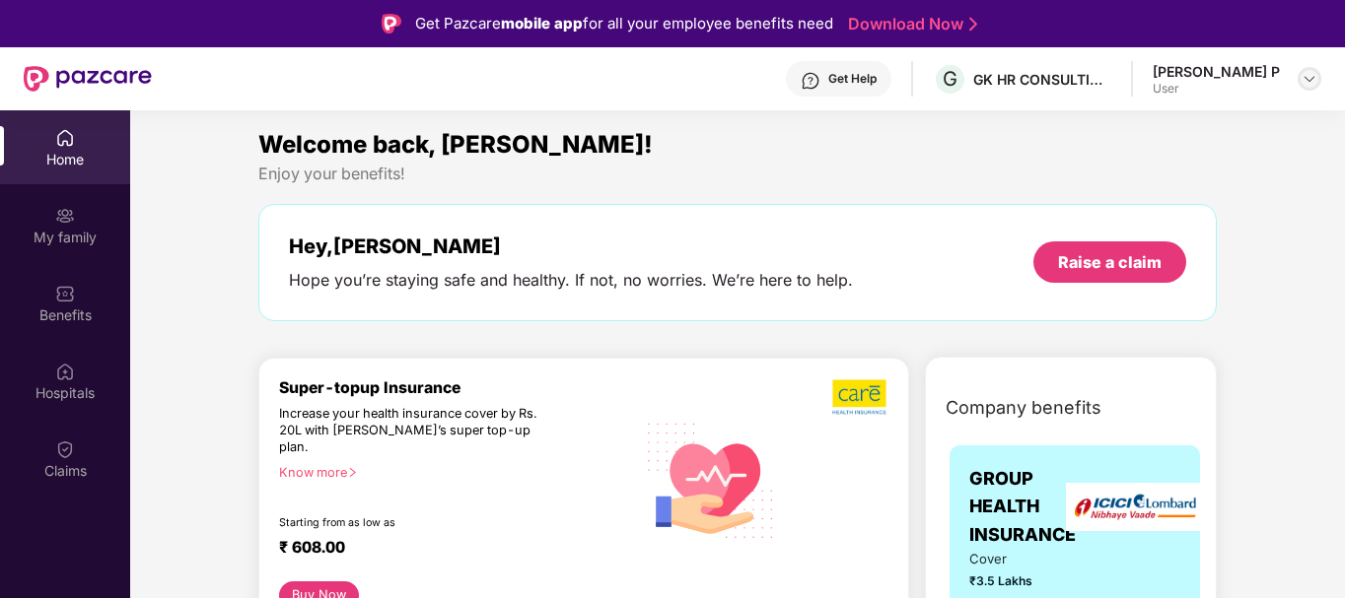
click at [1304, 79] on img at bounding box center [1309, 79] width 16 height 16
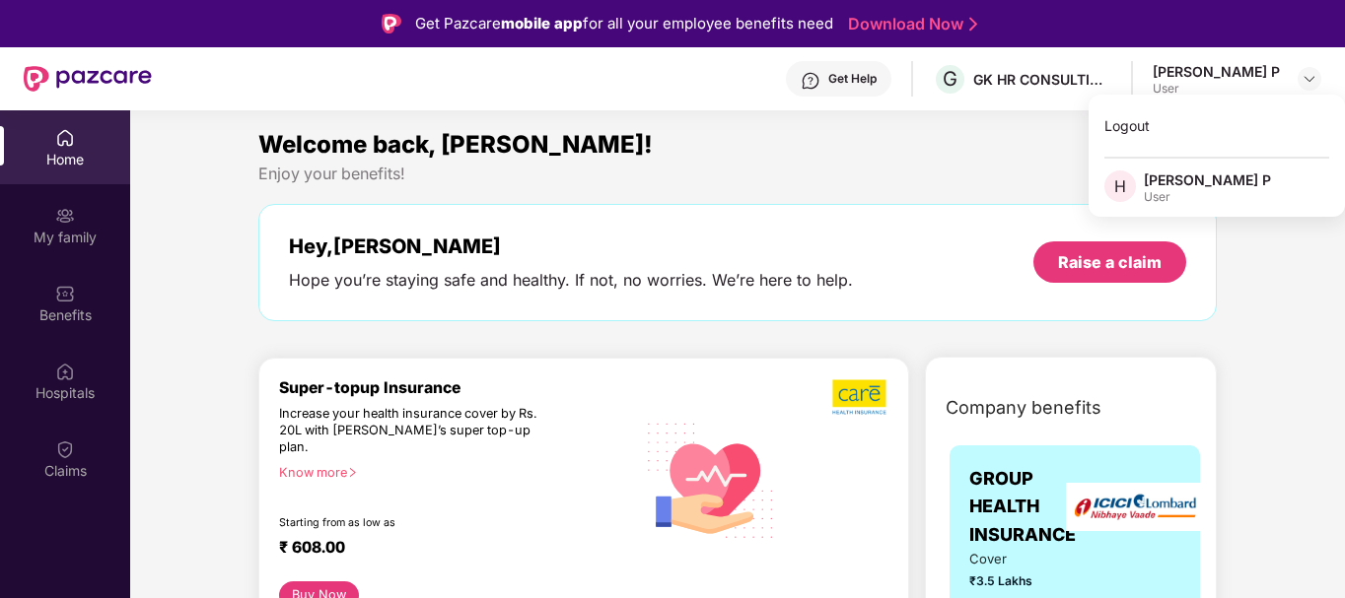
click at [1155, 181] on div "[PERSON_NAME] P" at bounding box center [1207, 180] width 127 height 19
